Goal: Navigation & Orientation: Understand site structure

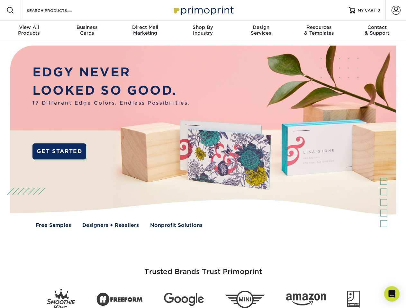
click at [203, 154] on img at bounding box center [202, 141] width 401 height 201
click at [10, 10] on span at bounding box center [10, 10] width 8 height 8
click at [395, 10] on span at bounding box center [395, 10] width 9 height 9
click at [29, 31] on div "View All Products" at bounding box center [29, 30] width 58 height 12
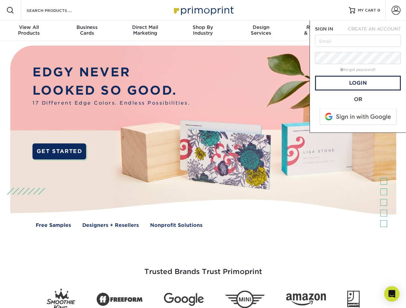
click at [87, 31] on div "Business Cards" at bounding box center [87, 30] width 58 height 12
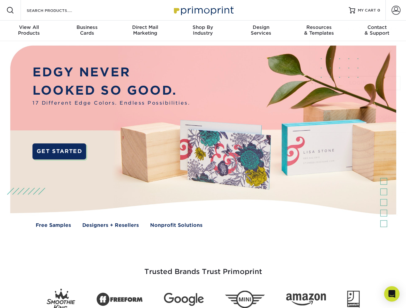
click at [145, 31] on div "Direct Mail Marketing" at bounding box center [145, 30] width 58 height 12
click at [203, 31] on div "Shop By Industry" at bounding box center [203, 30] width 58 height 12
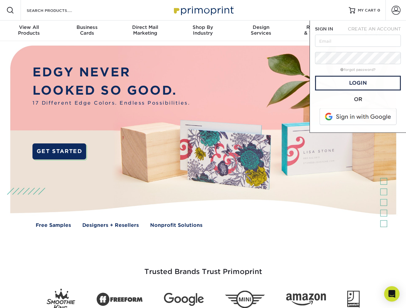
click at [261, 31] on div "Design Services" at bounding box center [261, 30] width 58 height 12
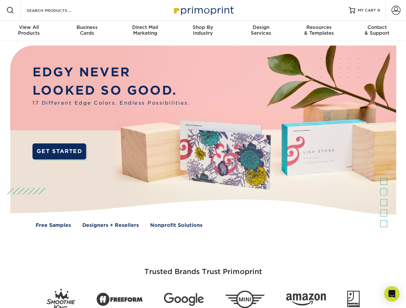
click at [318, 31] on span "SIGN IN" at bounding box center [324, 28] width 18 height 5
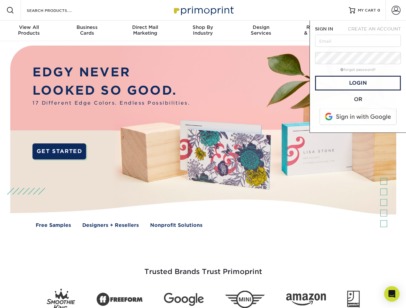
click at [377, 31] on div "Contact & Support" at bounding box center [377, 30] width 58 height 12
